Goal: Information Seeking & Learning: Learn about a topic

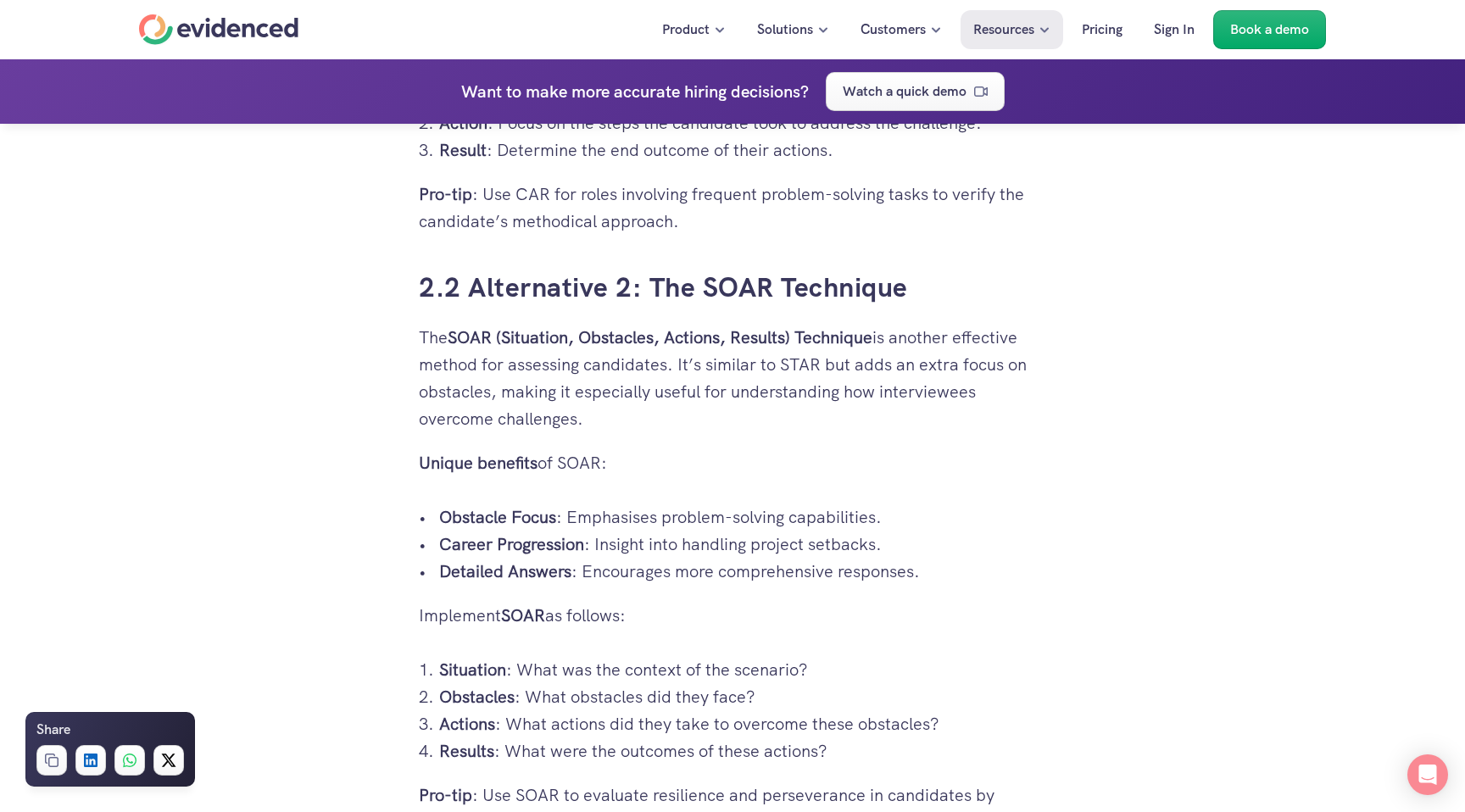
scroll to position [3445, 0]
drag, startPoint x: 452, startPoint y: 327, endPoint x: 880, endPoint y: 327, distance: 428.0
click at [881, 327] on p "The SOAR (Situation, Obstacles, Actions, Results) Technique is another effectiv…" at bounding box center [732, 375] width 627 height 108
copy strong "SOAR (Situation, Obstacles, Actions, Results) Technique"
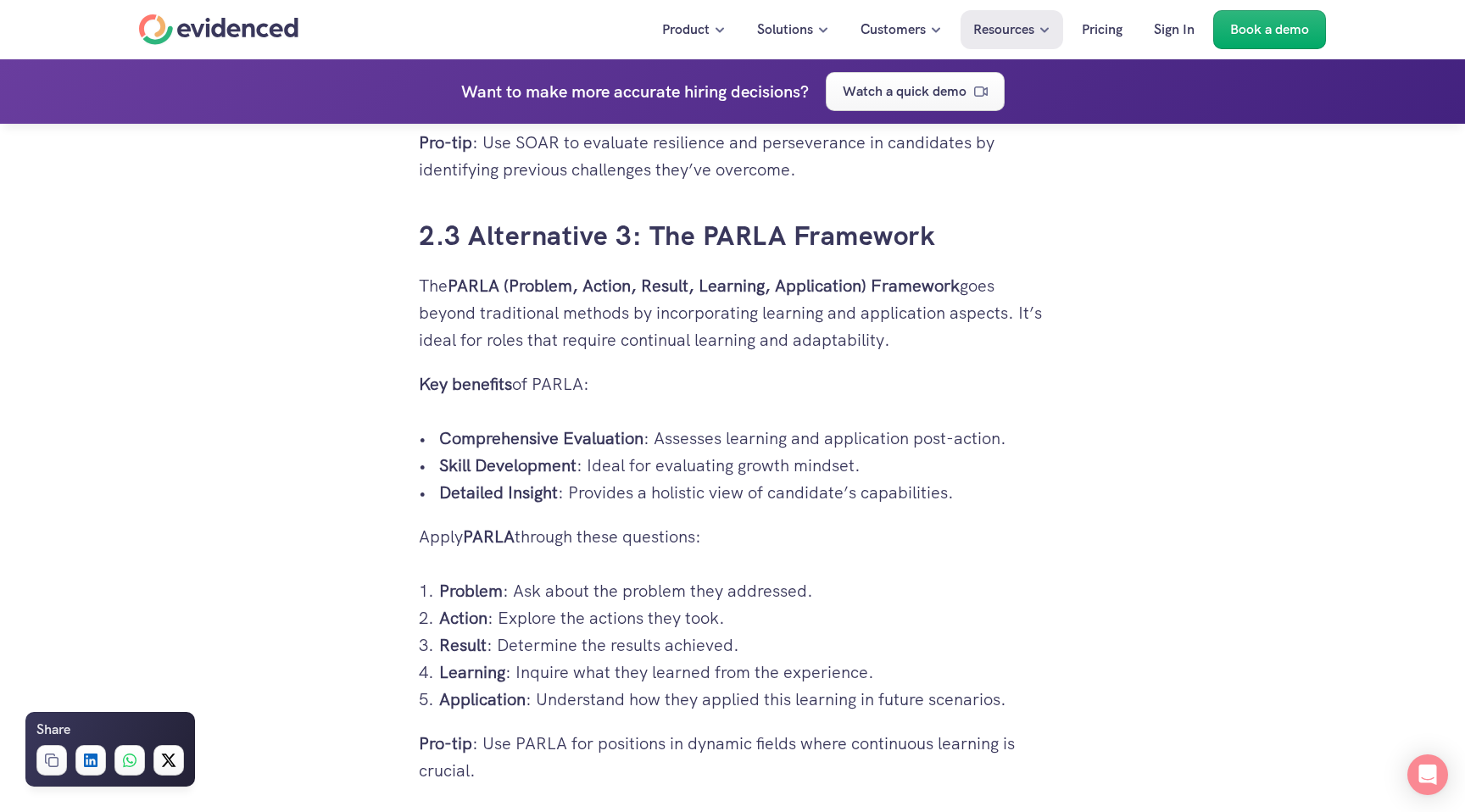
scroll to position [4094, 0]
drag, startPoint x: 424, startPoint y: 283, endPoint x: 965, endPoint y: 285, distance: 541.0
click at [965, 285] on p "The PARLA (Problem, Action, Result, Learning, Application) Framework goes beyon…" at bounding box center [732, 314] width 627 height 81
copy p "he PARLA (Problem, Action, Result, Learning, Application) Framework"
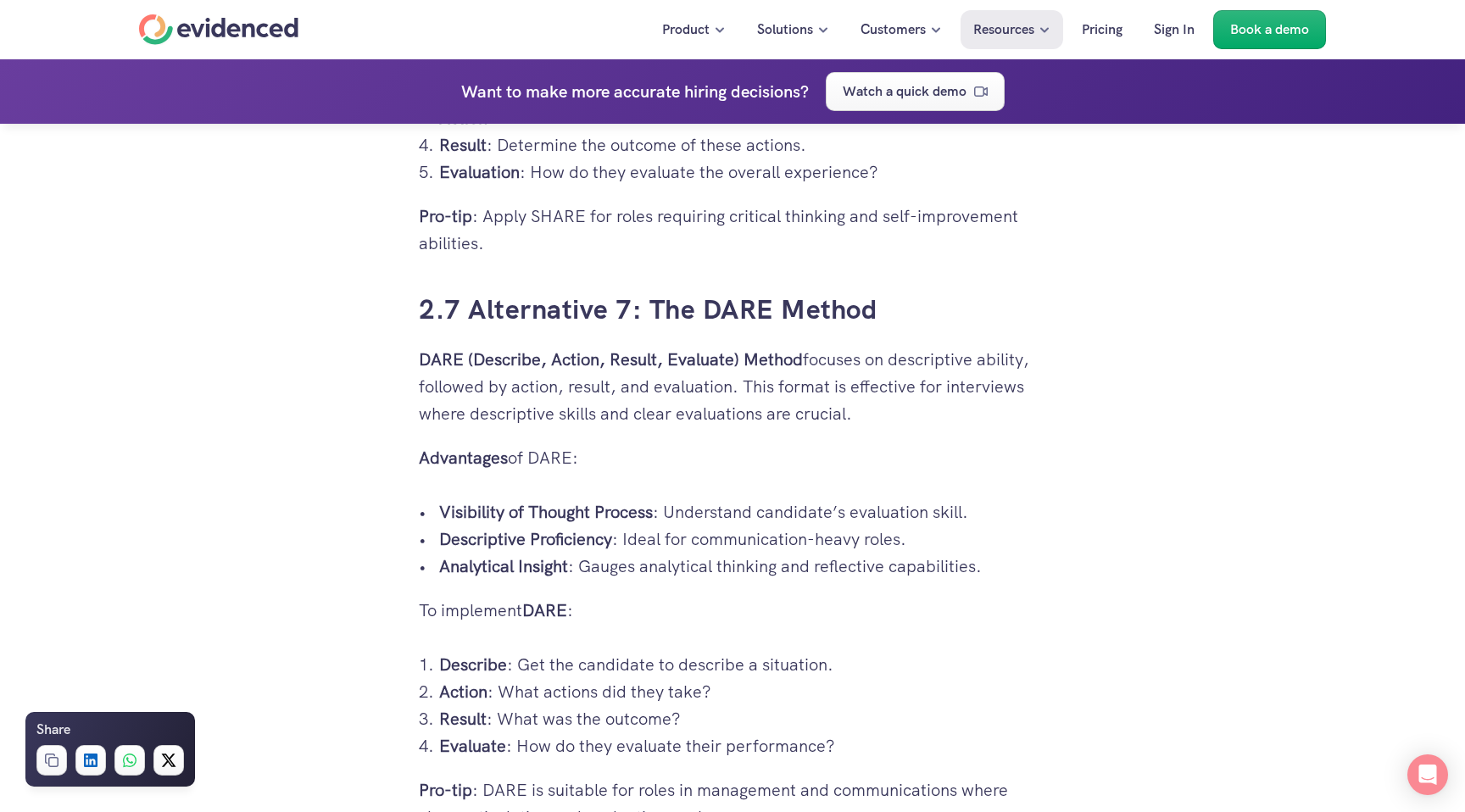
scroll to position [6348, 0]
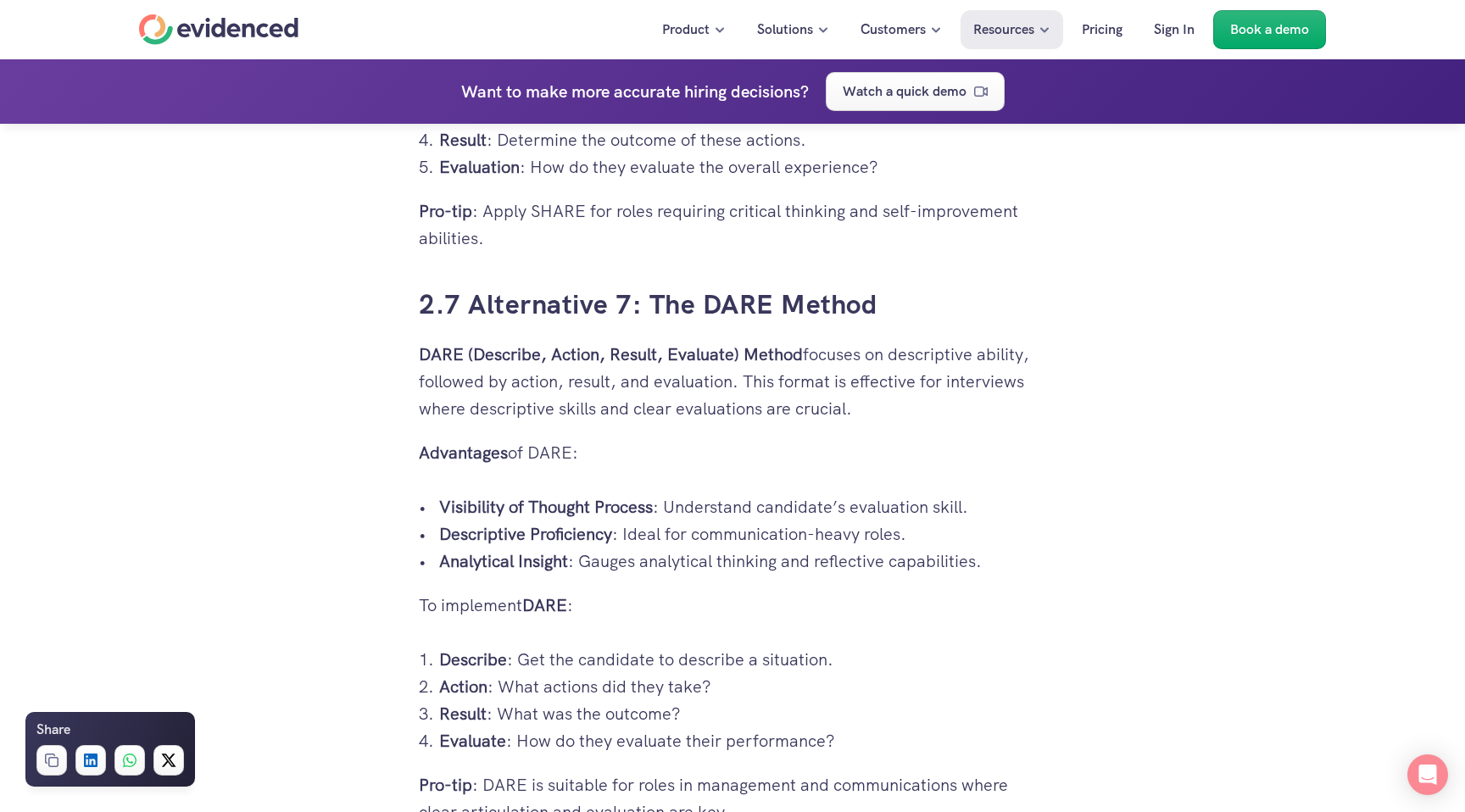
drag, startPoint x: 418, startPoint y: 352, endPoint x: 801, endPoint y: 348, distance: 383.0
copy strong "DARE (Describe, Action, Result, Evaluate) Method"
click at [739, 563] on p "Analytical Insight : Gauges analytical thinking and reflective capabilities." at bounding box center [743, 561] width 607 height 27
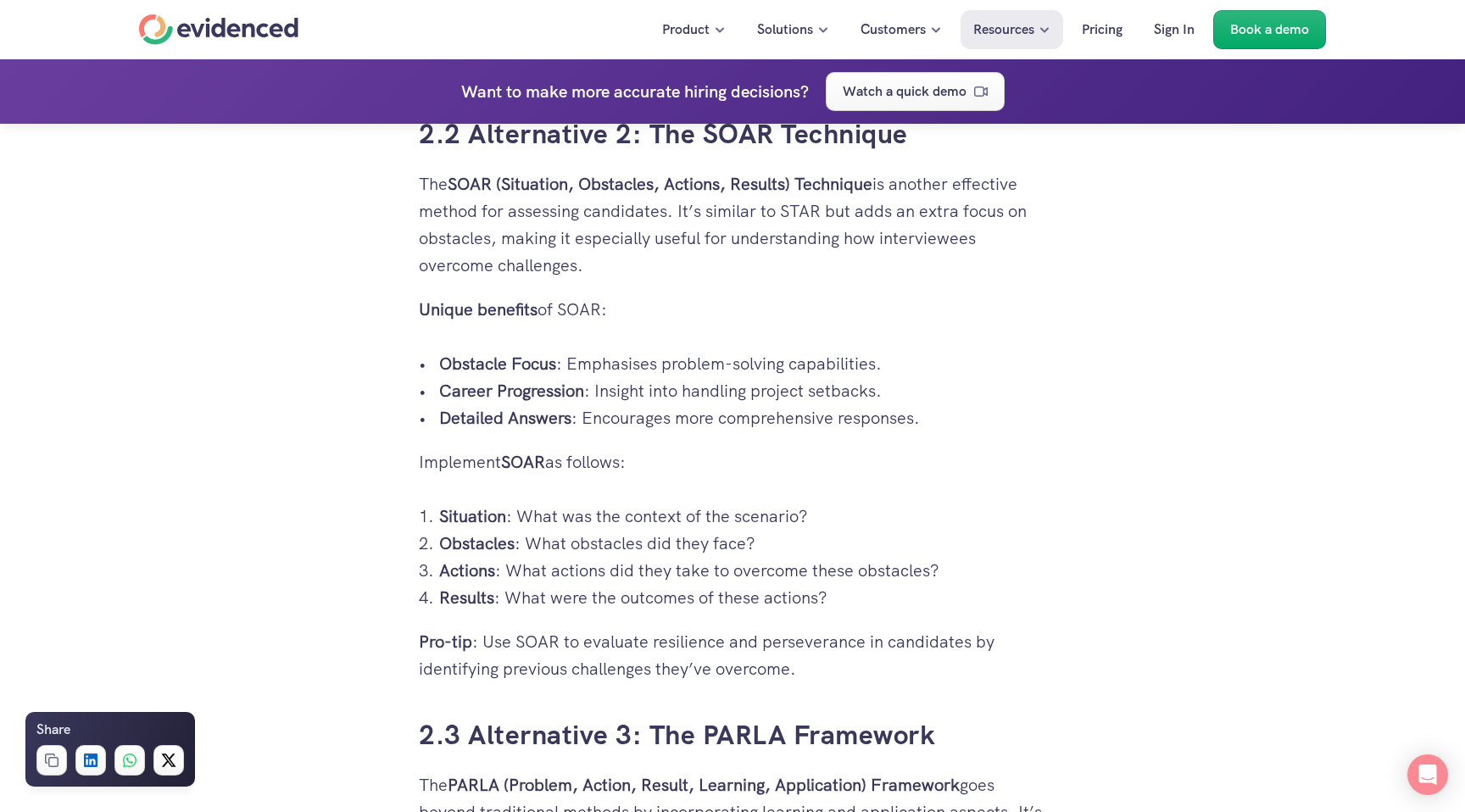
scroll to position [3609, 0]
